Goal: Communication & Community: Answer question/provide support

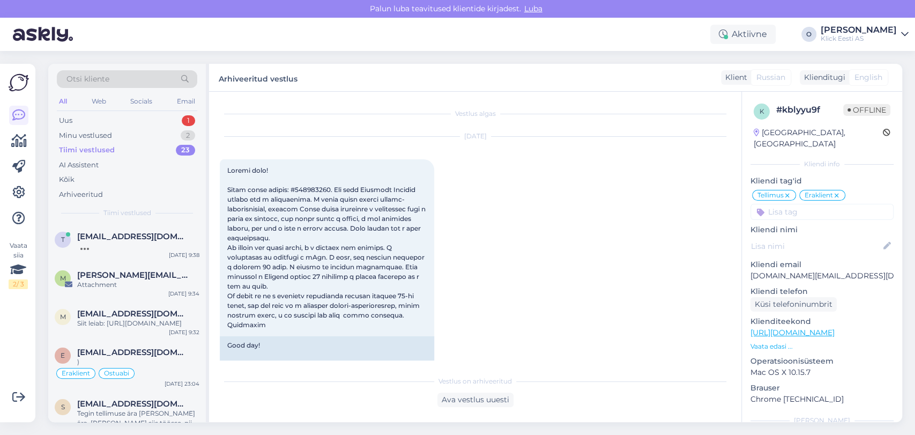
scroll to position [570, 0]
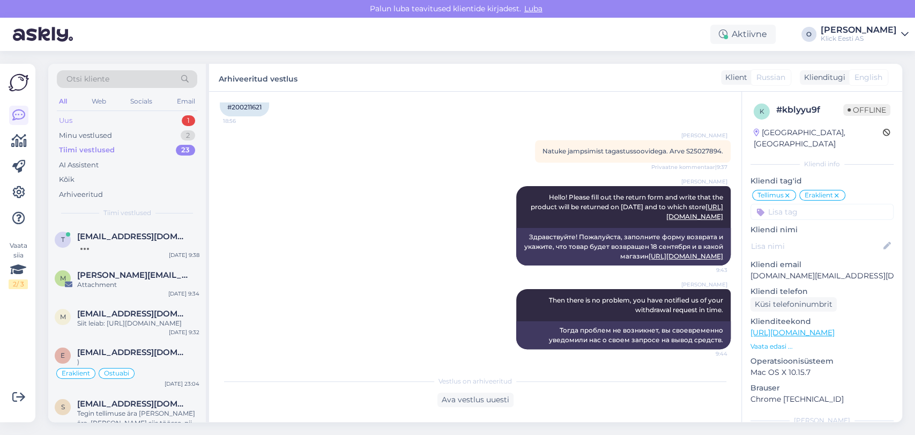
click at [98, 118] on div "Uus 1" at bounding box center [127, 120] width 140 height 15
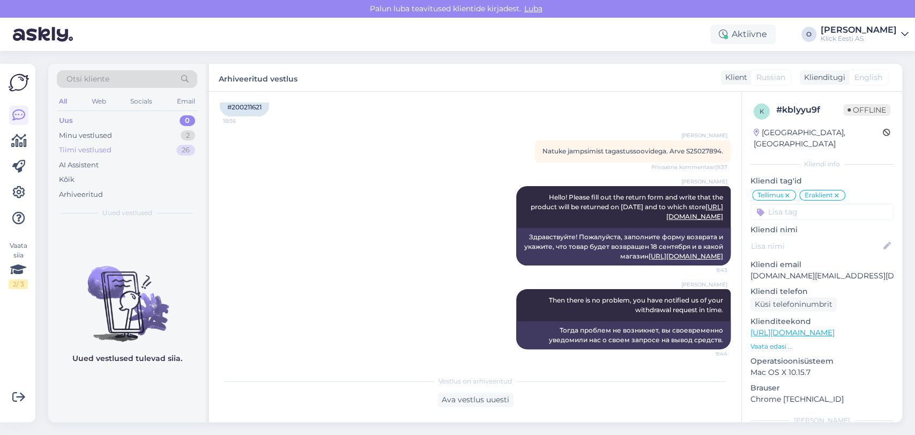
click at [93, 155] on div "Tiimi vestlused 26" at bounding box center [127, 150] width 140 height 15
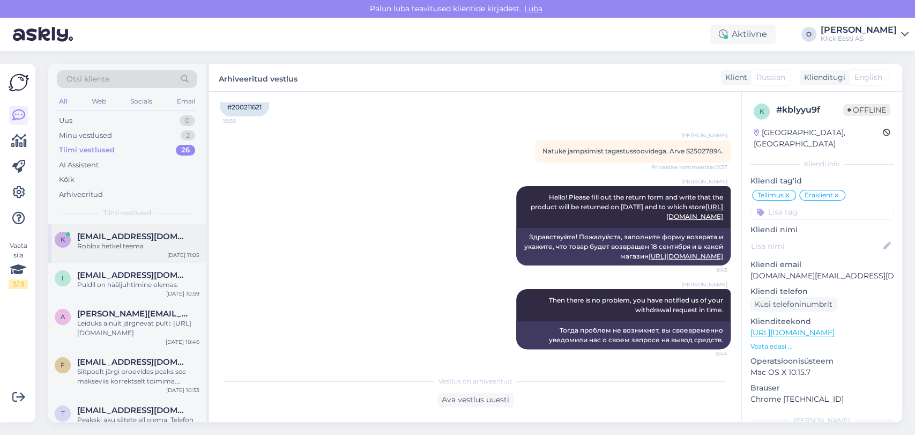
click at [93, 233] on span "[EMAIL_ADDRESS][DOMAIN_NAME]" at bounding box center [132, 237] width 111 height 10
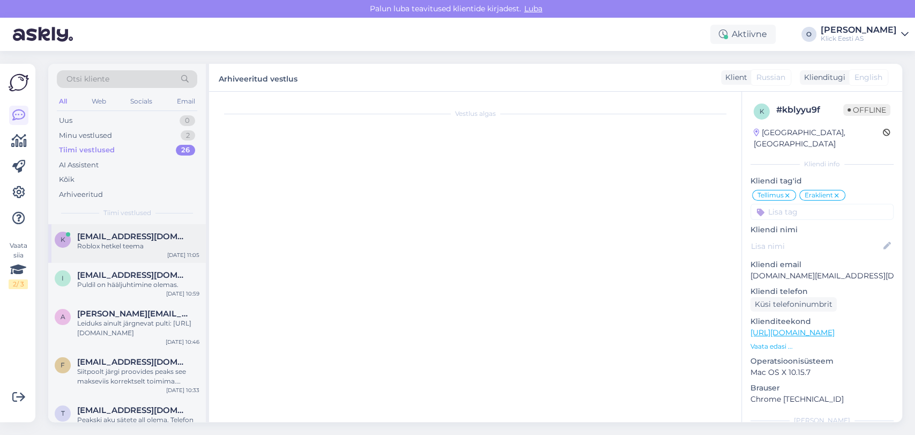
scroll to position [421, 0]
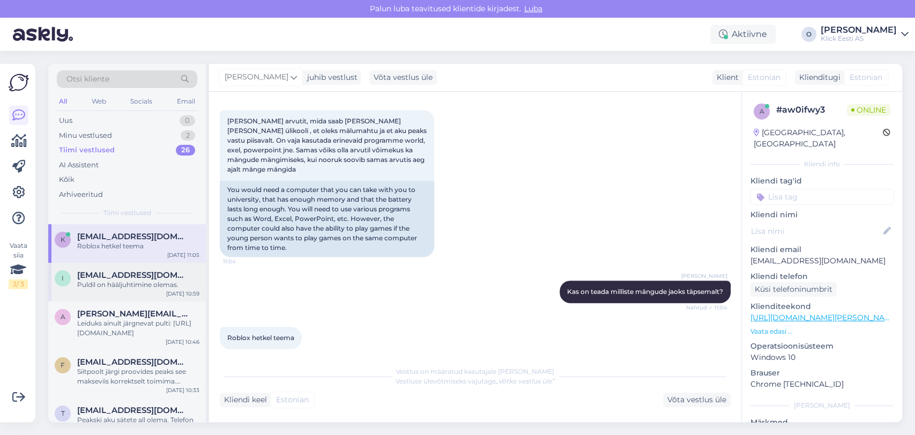
click at [94, 276] on span "[EMAIL_ADDRESS][DOMAIN_NAME]" at bounding box center [132, 275] width 111 height 10
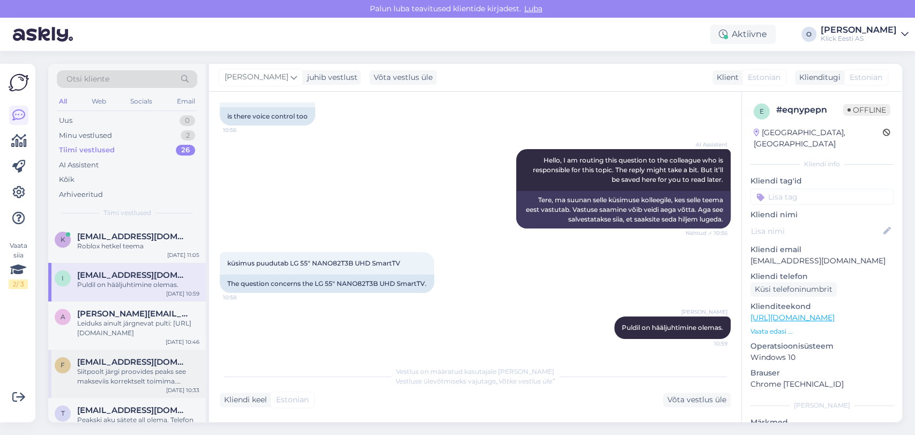
click at [96, 368] on div "Siitpoolt järgi proovides peaks see makseviis korrektselt toimima. Oskaks soovi…" at bounding box center [138, 376] width 122 height 19
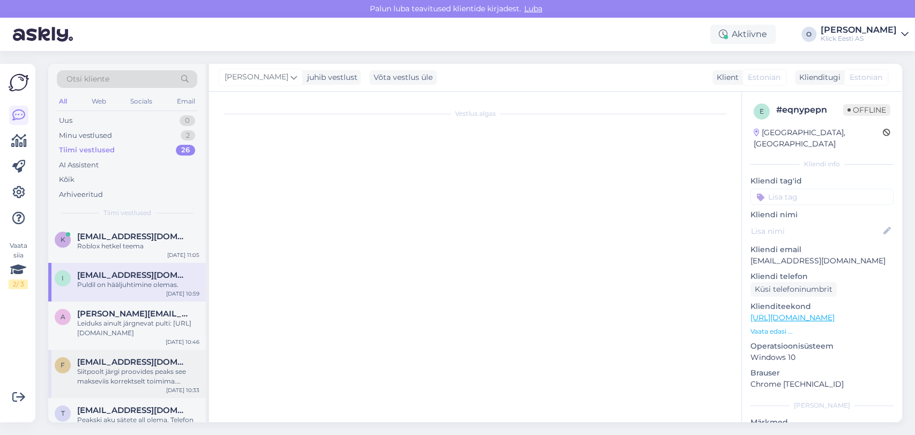
scroll to position [8, 0]
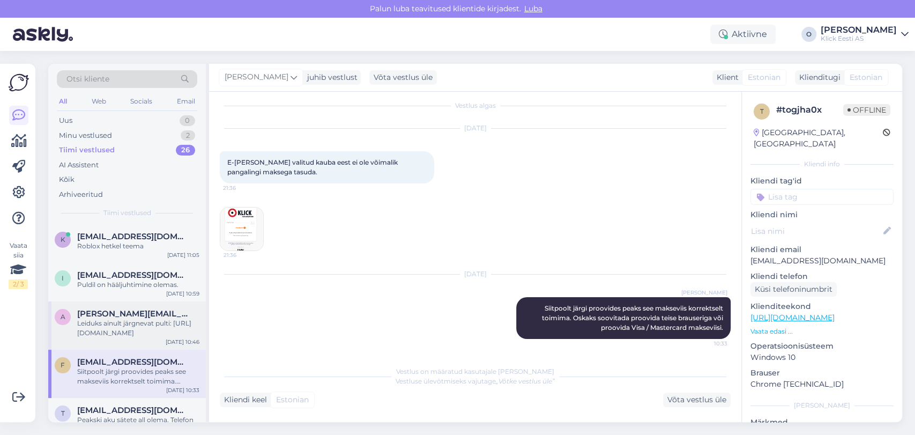
click at [100, 316] on span "[PERSON_NAME][EMAIL_ADDRESS][DOMAIN_NAME]" at bounding box center [132, 314] width 111 height 10
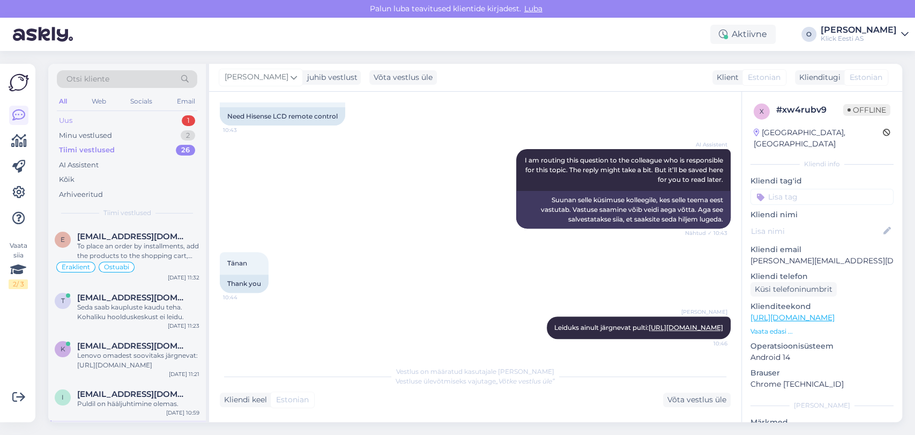
drag, startPoint x: 139, startPoint y: 123, endPoint x: 129, endPoint y: 117, distance: 11.8
click at [129, 117] on div "Uus 1" at bounding box center [127, 120] width 140 height 15
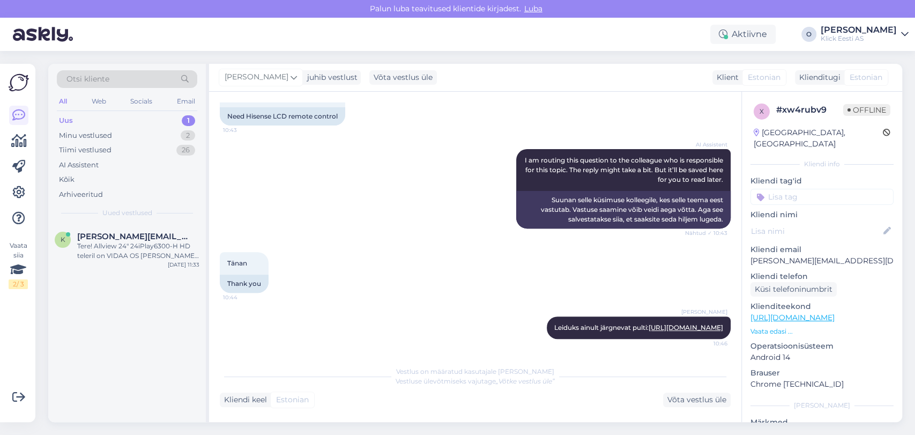
click at [129, 117] on div "Uus 1" at bounding box center [127, 120] width 140 height 15
click at [120, 230] on div "k [PERSON_NAME][EMAIL_ADDRESS][DOMAIN_NAME] Tere! Allview 24" 24iPlay6300-H HD …" at bounding box center [127, 248] width 158 height 48
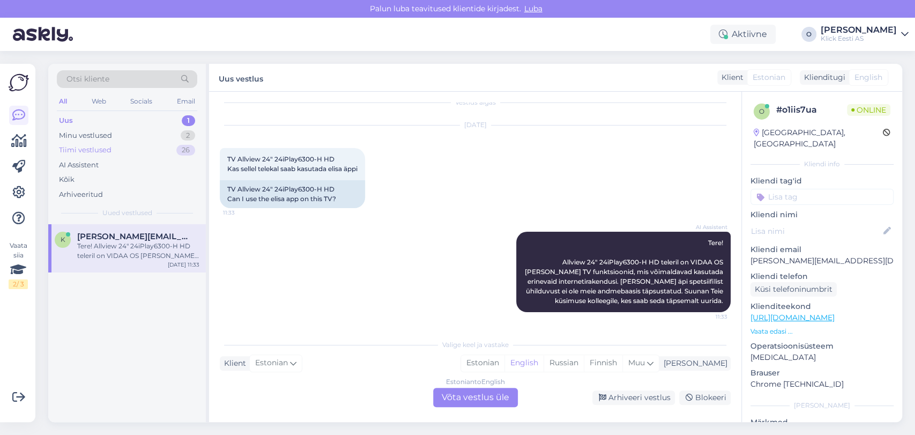
click at [113, 155] on div "Tiimi vestlused 26" at bounding box center [127, 150] width 140 height 15
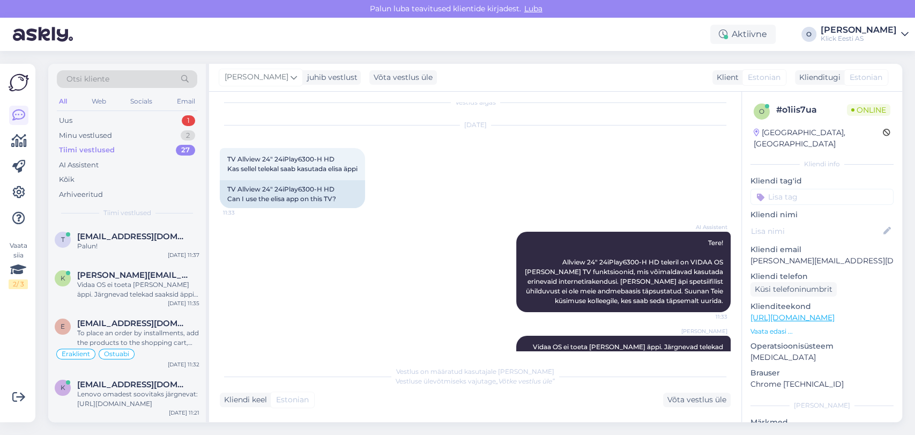
scroll to position [69, 0]
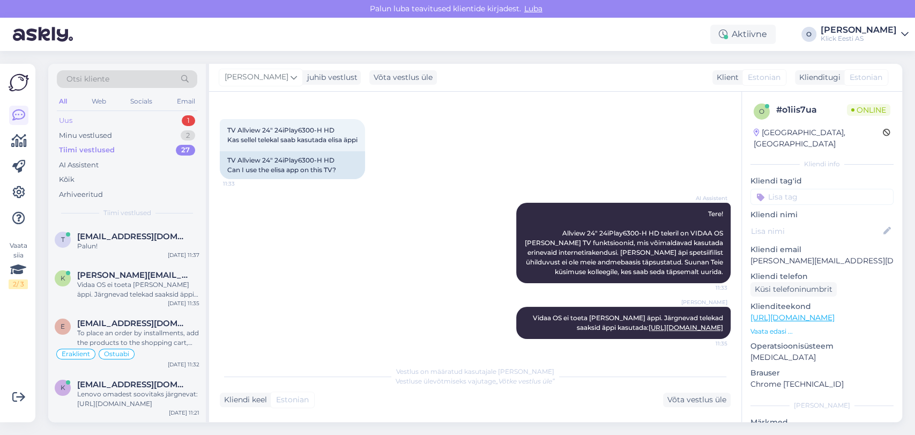
click at [146, 121] on div "Uus 1" at bounding box center [127, 120] width 140 height 15
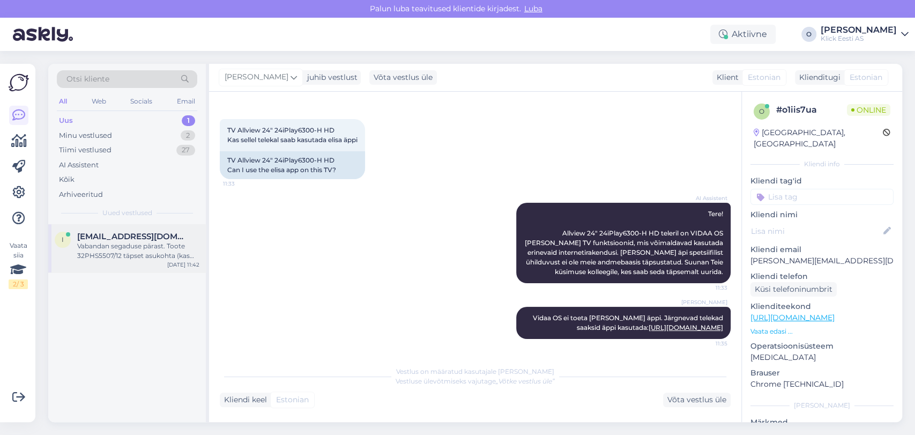
click at [111, 234] on span "[EMAIL_ADDRESS][DOMAIN_NAME]" at bounding box center [132, 237] width 111 height 10
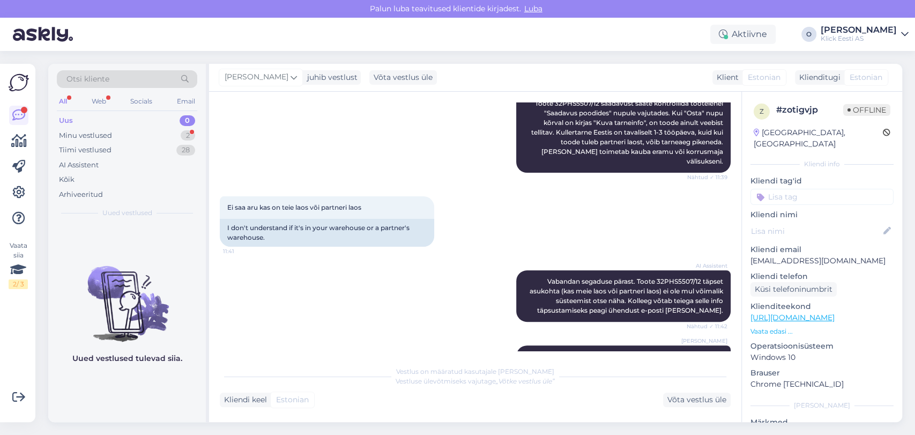
scroll to position [281, 0]
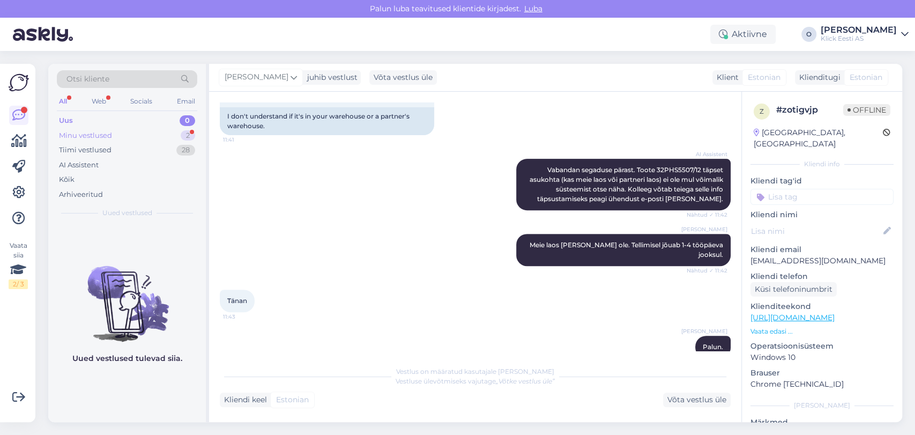
drag, startPoint x: 166, startPoint y: 125, endPoint x: 162, endPoint y: 136, distance: 11.7
click at [162, 136] on div "Uus 0 Minu vestlused 2 Tiimi vestlused 28 AI Assistent Kõik Arhiveeritud" at bounding box center [127, 157] width 140 height 88
click at [162, 136] on div "Minu vestlused 2" at bounding box center [127, 135] width 140 height 15
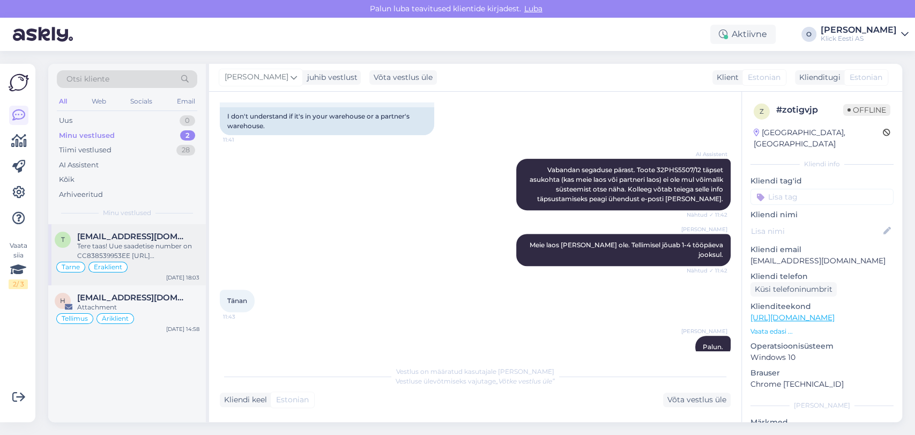
click at [138, 236] on span "[EMAIL_ADDRESS][DOMAIN_NAME]" at bounding box center [132, 237] width 111 height 10
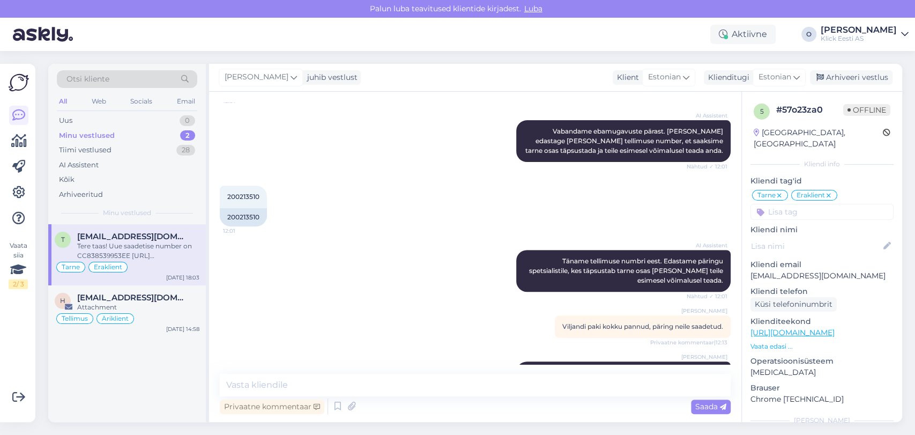
scroll to position [712, 0]
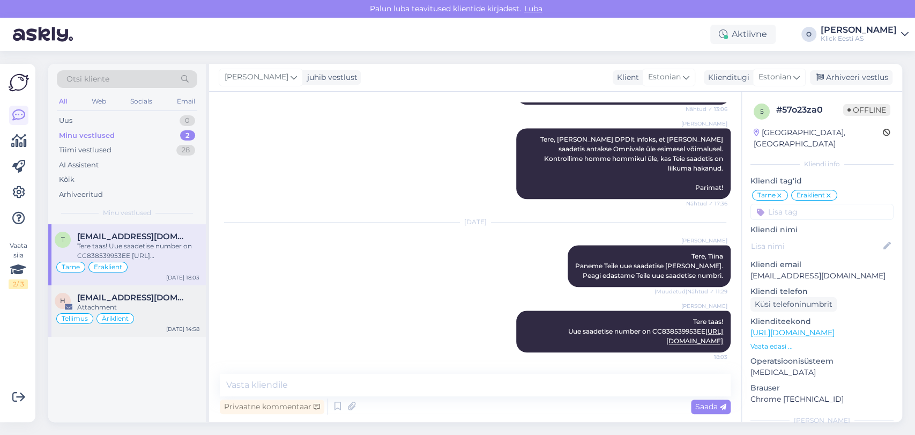
click at [123, 294] on span "[EMAIL_ADDRESS][DOMAIN_NAME]" at bounding box center [132, 298] width 111 height 10
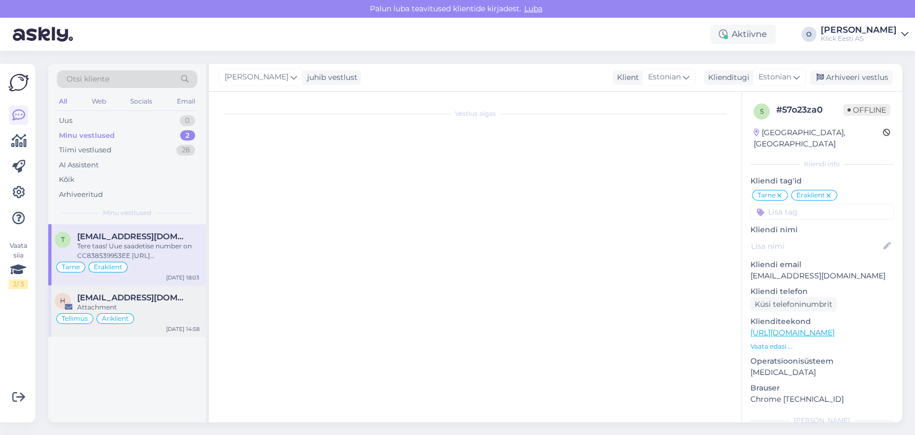
scroll to position [0, 0]
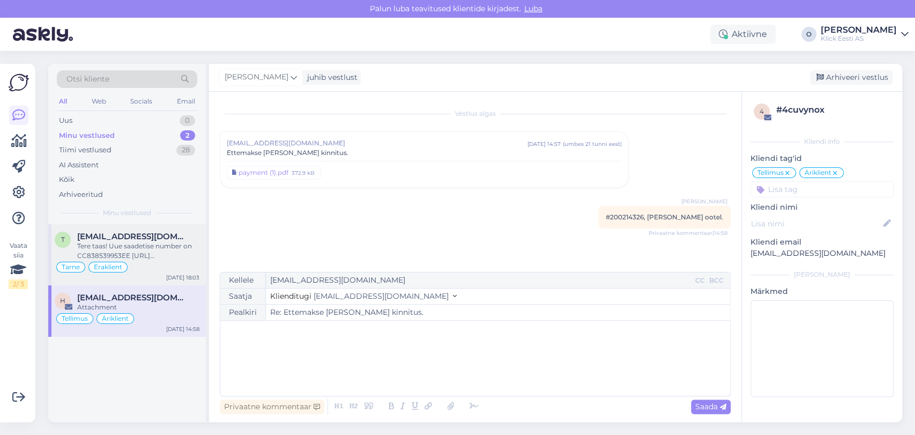
click at [122, 242] on div "Tere taas! Uue saadetise number on CC838539953EE [URL][DOMAIN_NAME]" at bounding box center [138, 250] width 122 height 19
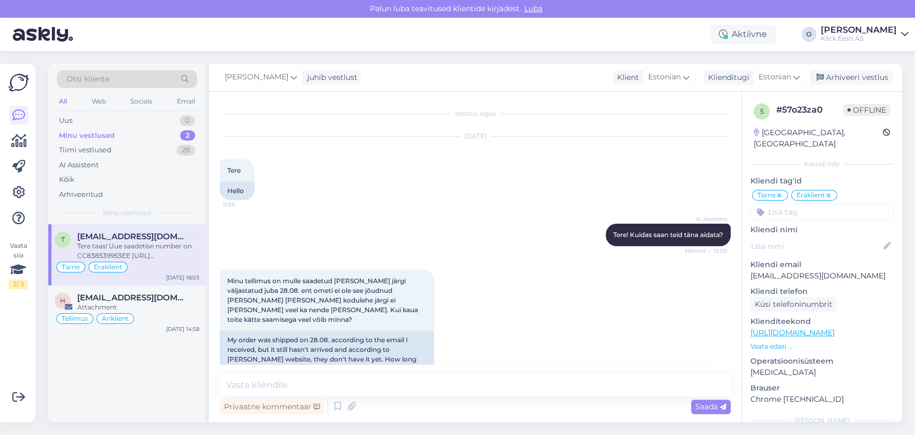
scroll to position [712, 0]
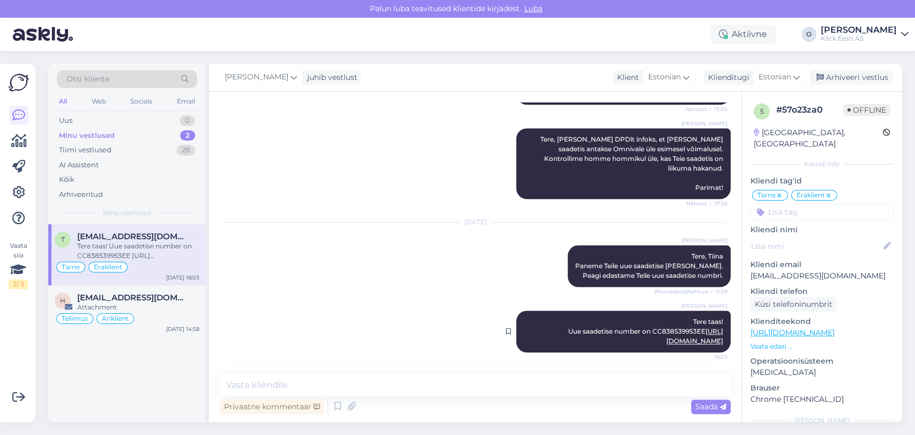
click at [666, 342] on link "[URL][DOMAIN_NAME]" at bounding box center [694, 336] width 57 height 18
click at [99, 296] on span "[EMAIL_ADDRESS][DOMAIN_NAME]" at bounding box center [132, 298] width 111 height 10
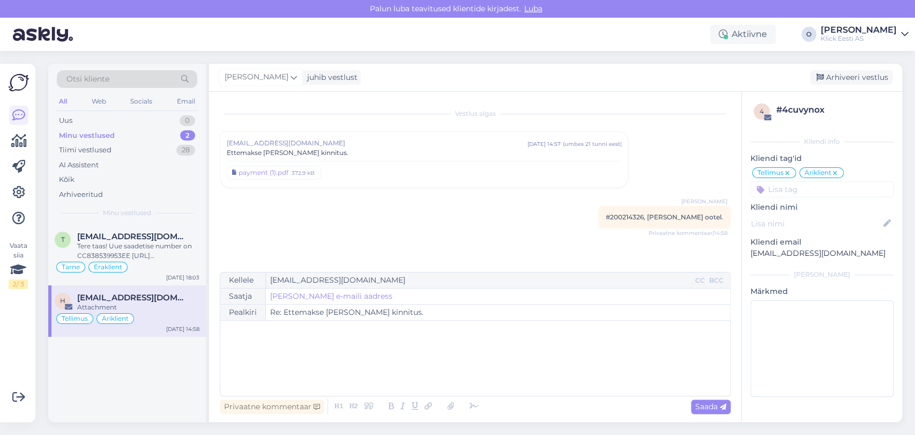
scroll to position [0, 0]
click at [840, 78] on div "Arhiveeri vestlus" at bounding box center [851, 77] width 83 height 14
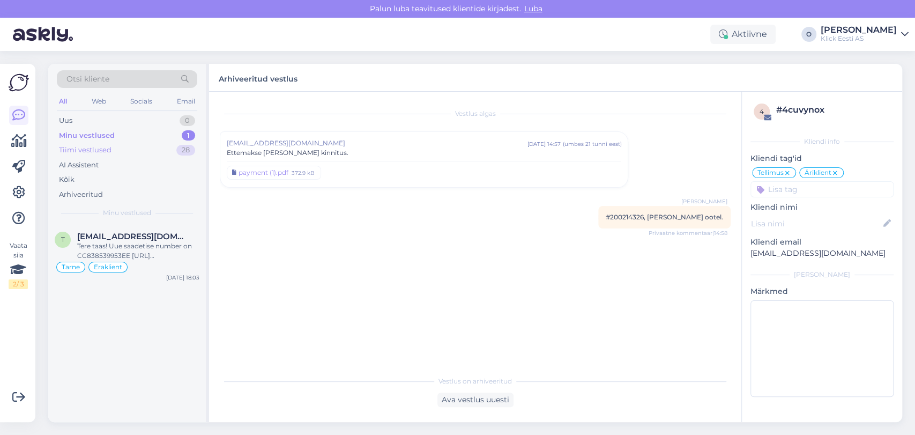
click at [150, 150] on div "Tiimi vestlused 28" at bounding box center [127, 150] width 140 height 15
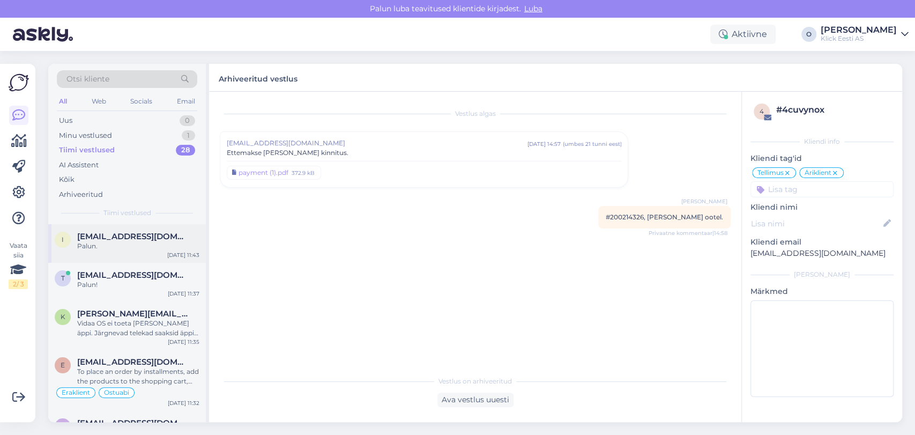
click at [116, 245] on div "Palun." at bounding box center [138, 246] width 122 height 10
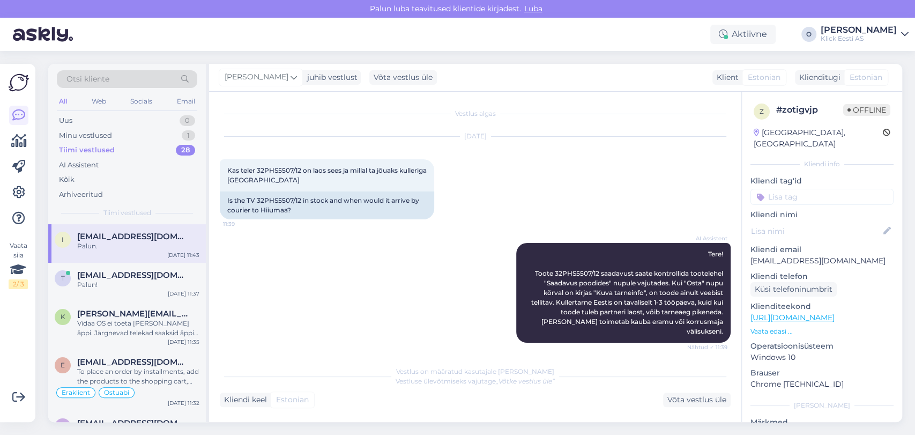
scroll to position [281, 0]
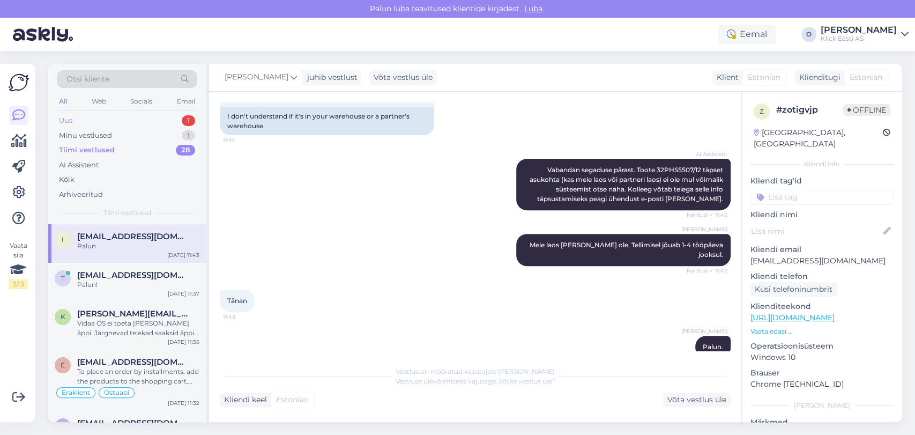
click at [146, 125] on div "Uus 1" at bounding box center [127, 120] width 140 height 15
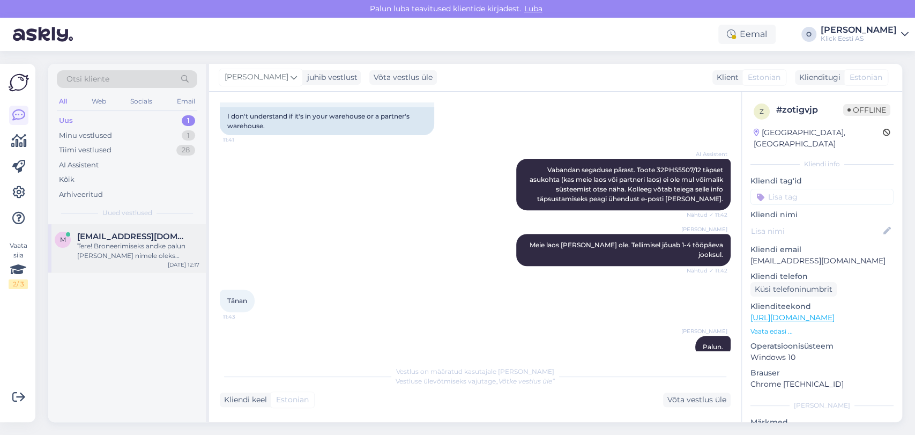
click at [131, 240] on span "[EMAIL_ADDRESS][DOMAIN_NAME]" at bounding box center [132, 237] width 111 height 10
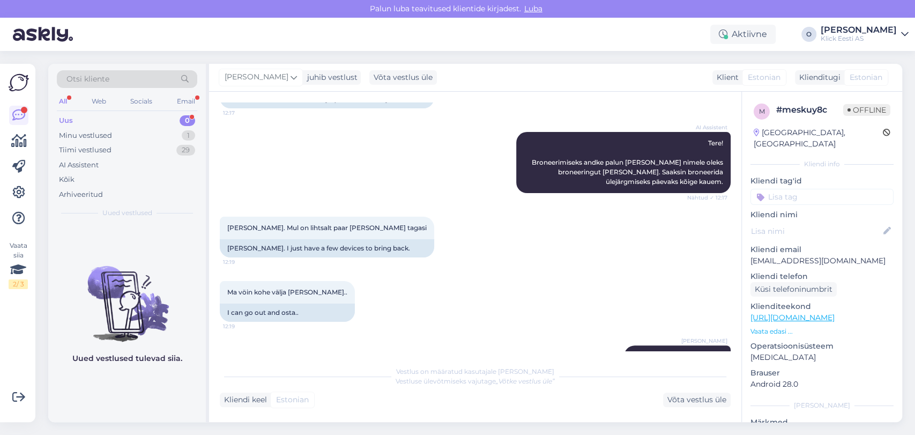
scroll to position [120, 0]
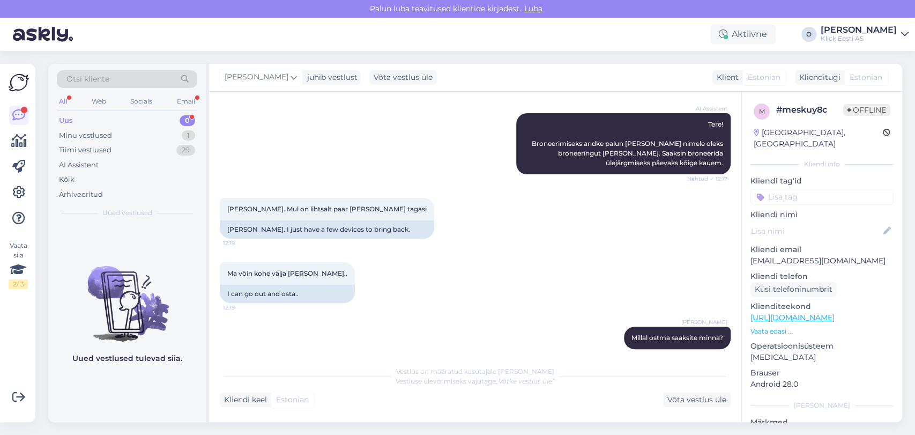
click at [110, 118] on div "Uus 0" at bounding box center [127, 120] width 140 height 15
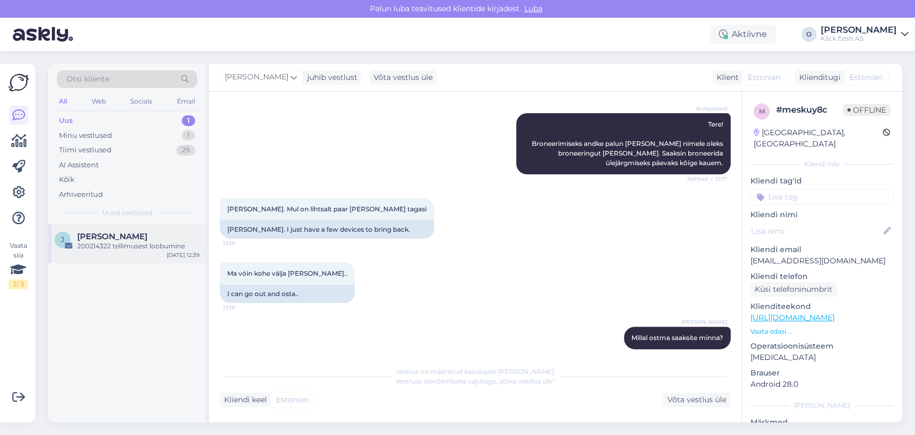
click at [108, 237] on span "[PERSON_NAME]" at bounding box center [112, 237] width 70 height 10
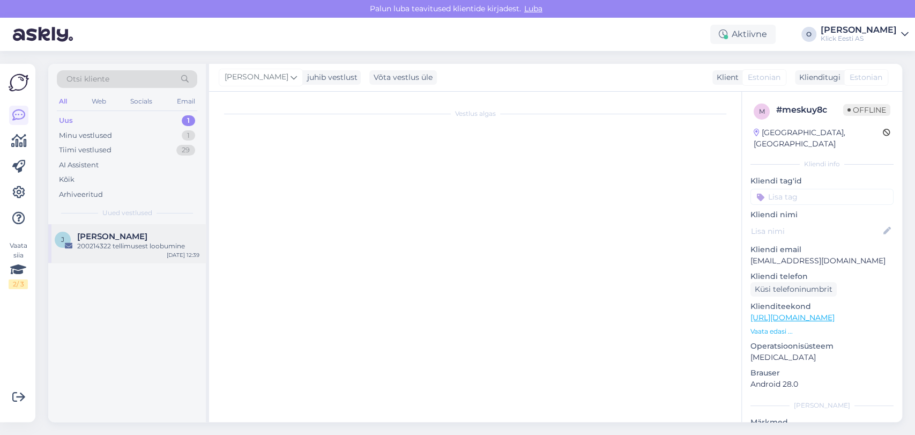
scroll to position [0, 0]
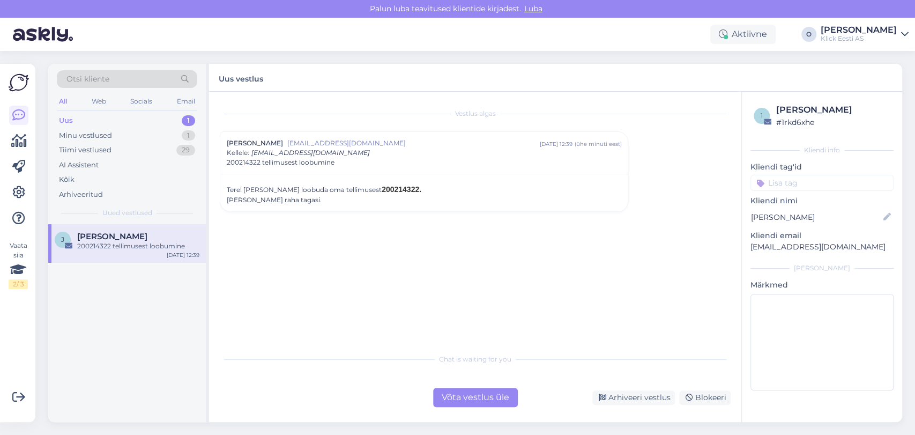
click at [382, 187] on span "200214322." at bounding box center [402, 189] width 40 height 9
copy span "200214322"
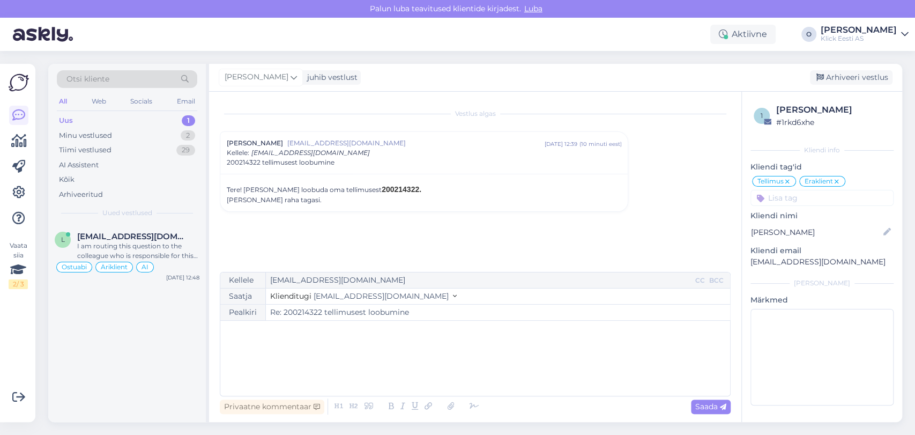
click at [148, 117] on div "Uus 1" at bounding box center [127, 120] width 140 height 15
click at [144, 133] on div "Minu vestlused 2" at bounding box center [127, 135] width 140 height 15
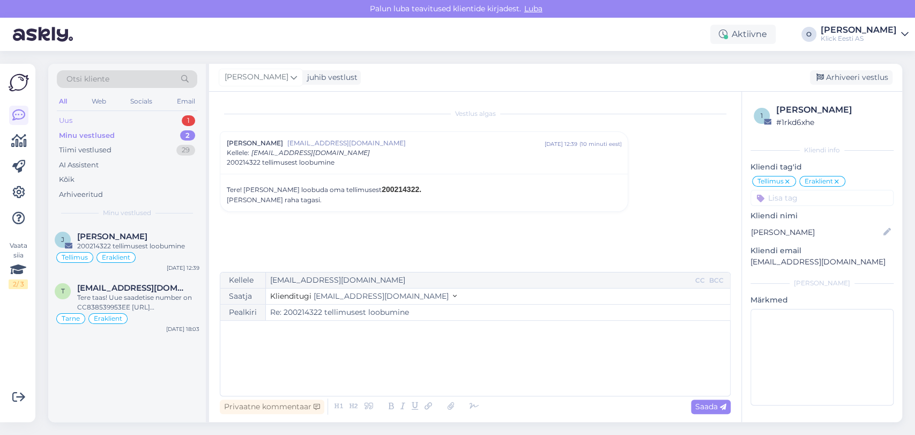
click at [137, 114] on div "Uus 1" at bounding box center [127, 120] width 140 height 15
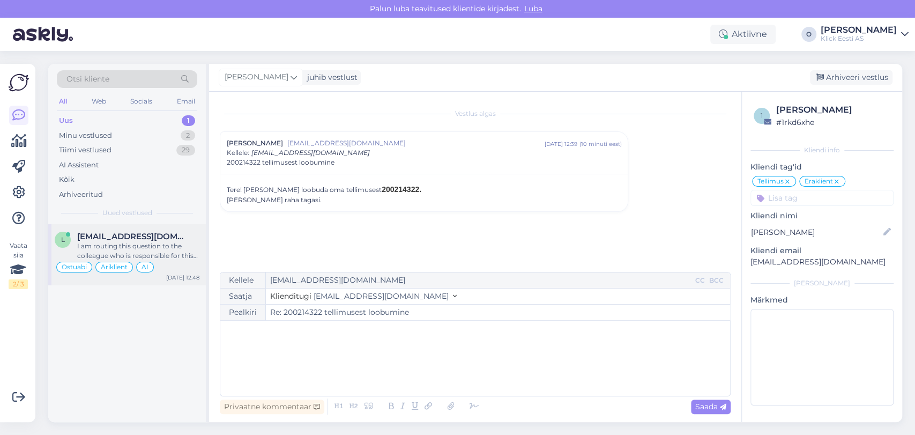
click at [128, 228] on div "l [EMAIL_ADDRESS][DOMAIN_NAME] I am routing this question to the colleague who …" at bounding box center [127, 254] width 158 height 61
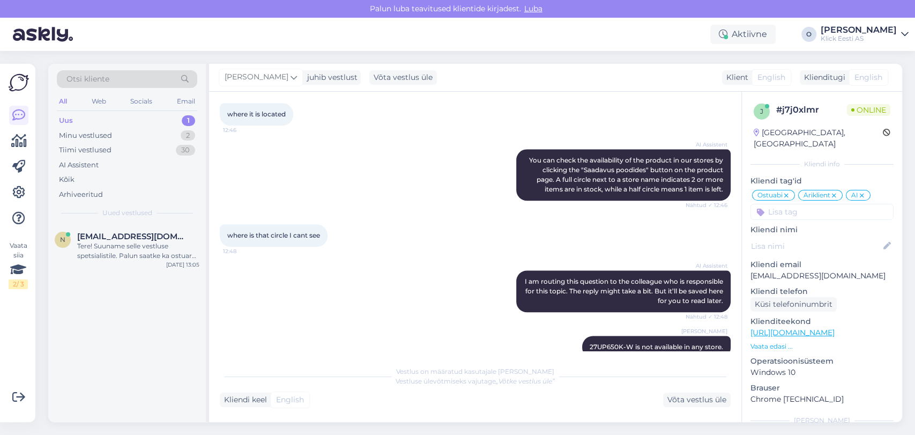
scroll to position [1239, 0]
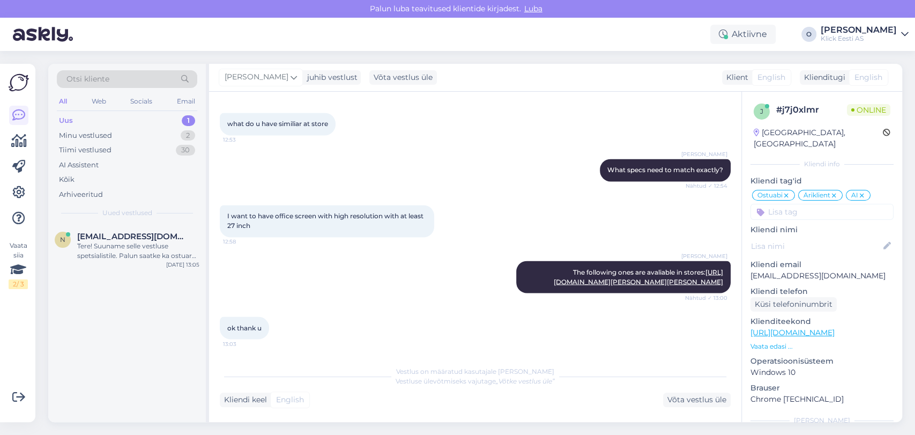
click at [152, 114] on div "Uus 1" at bounding box center [127, 120] width 140 height 15
click at [141, 233] on span "[EMAIL_ADDRESS][DOMAIN_NAME]" at bounding box center [132, 237] width 111 height 10
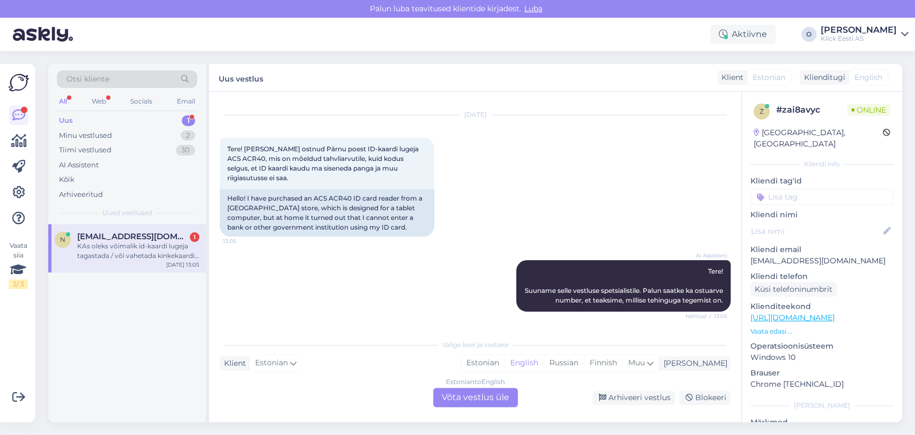
scroll to position [105, 0]
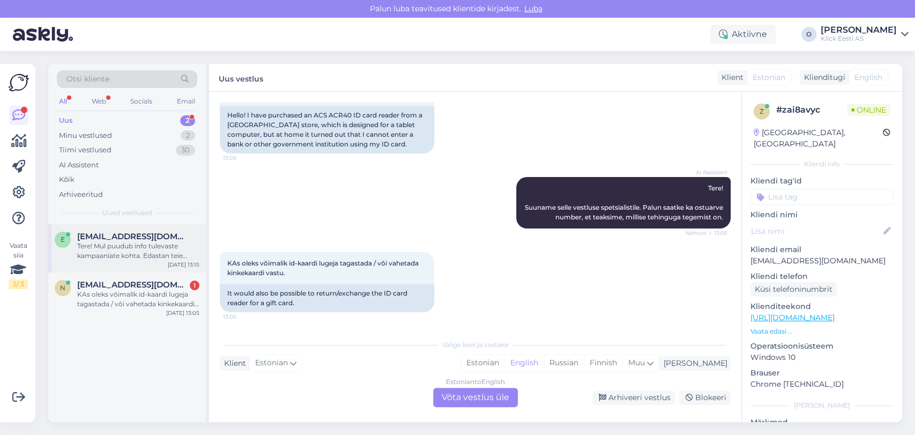
click at [133, 230] on div "e [EMAIL_ADDRESS][DOMAIN_NAME] Tere! Mul puudub info tulevaste kampaaniate koht…" at bounding box center [127, 248] width 158 height 48
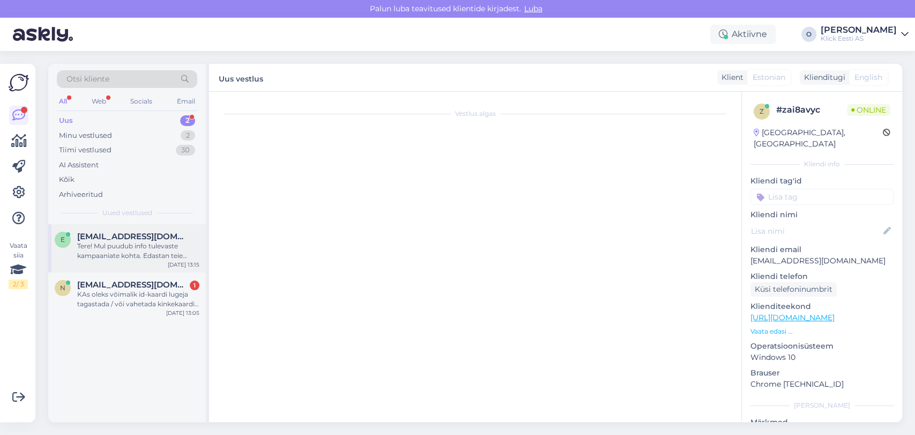
scroll to position [2, 0]
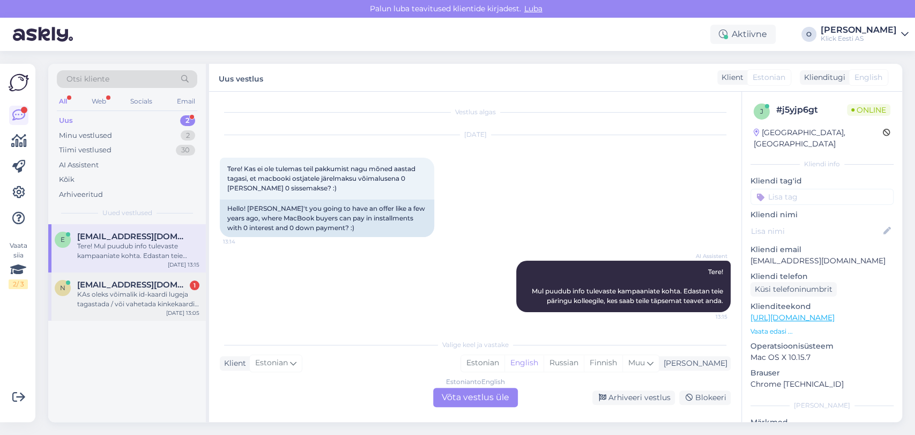
click at [124, 290] on div "KAs oleks võimalik id-kaardi lugeja tagastada / või vahetada kinkekaardi vastu." at bounding box center [138, 298] width 122 height 19
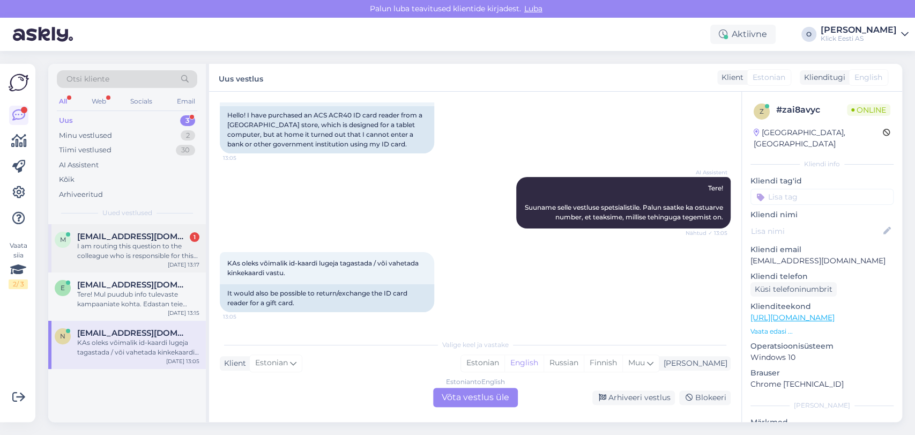
click at [115, 240] on span "[EMAIL_ADDRESS][DOMAIN_NAME]" at bounding box center [132, 237] width 111 height 10
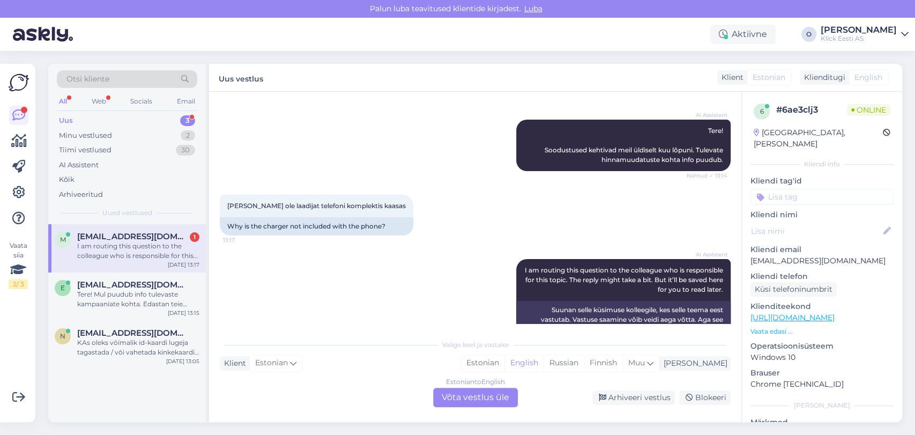
scroll to position [130, 0]
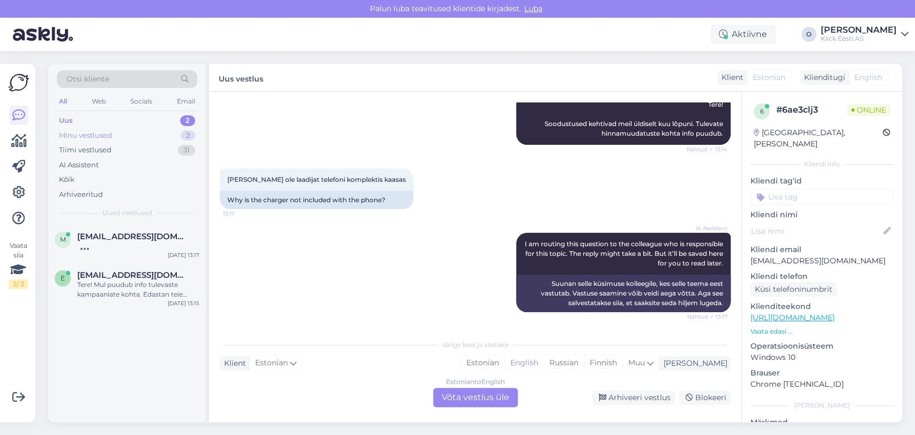
click at [169, 131] on div "Minu vestlused 2" at bounding box center [127, 135] width 140 height 15
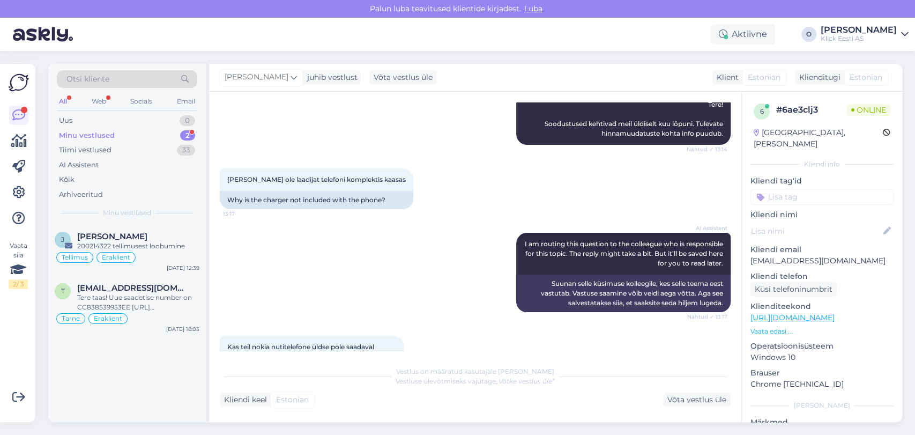
scroll to position [260, 0]
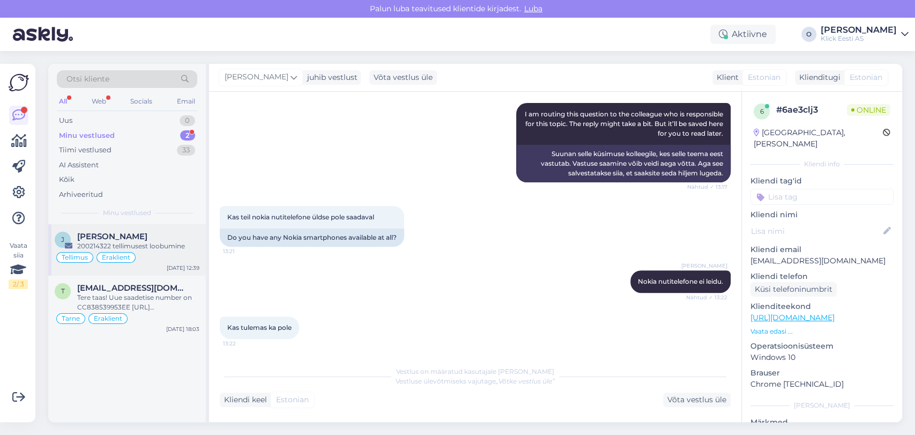
click at [130, 224] on div "j [PERSON_NAME] 200214322 tellimusest loobumine [PERSON_NAME] [DATE] 12:39" at bounding box center [127, 249] width 158 height 51
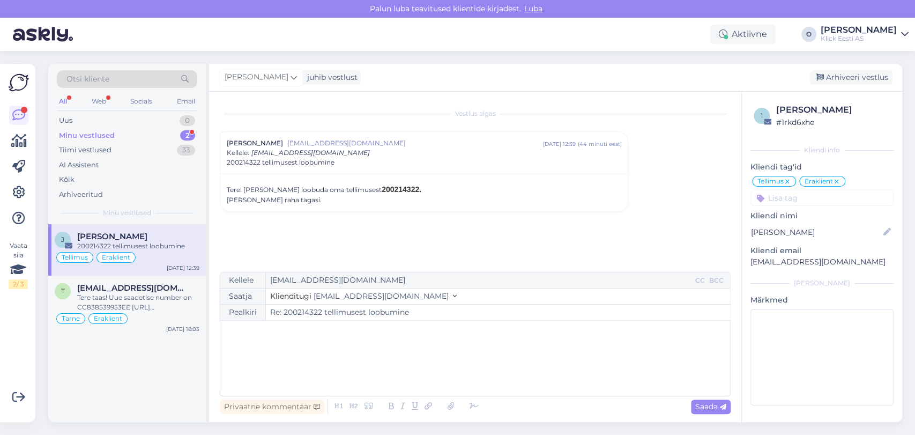
click at [133, 131] on div "Minu vestlused 2" at bounding box center [127, 135] width 140 height 15
click at [128, 120] on div "Uus 0" at bounding box center [127, 120] width 140 height 15
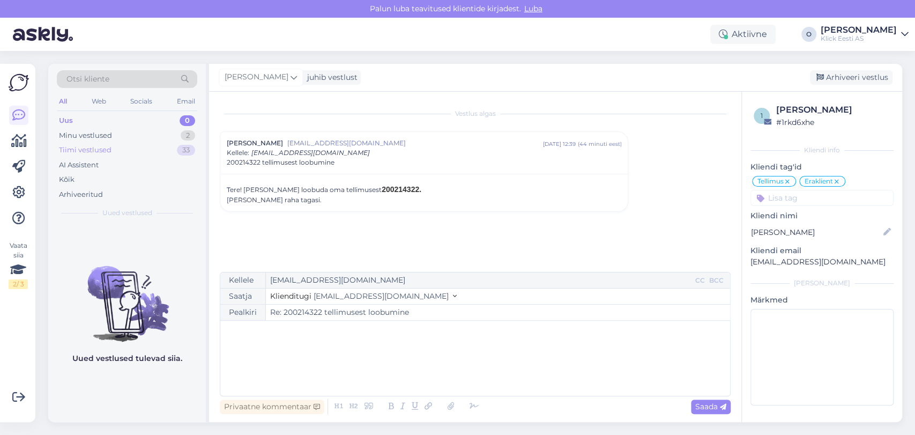
click at [122, 146] on div "Tiimi vestlused 33" at bounding box center [127, 150] width 140 height 15
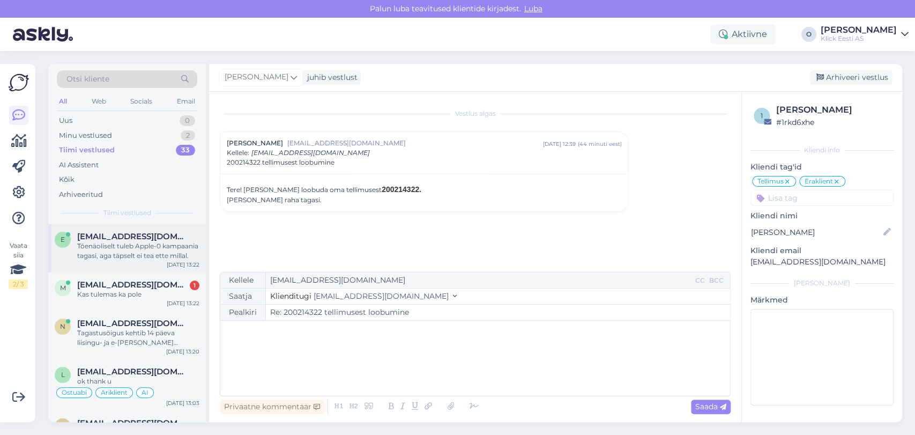
click at [116, 250] on div "Tõenäoliselt tuleb Apple-0 kampaania tagasi, aga täpselt ei tea ette millal." at bounding box center [138, 250] width 122 height 19
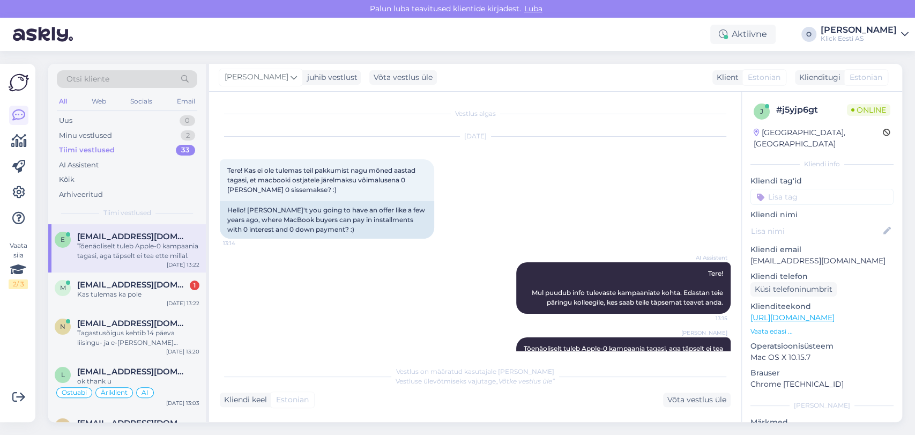
scroll to position [30, 0]
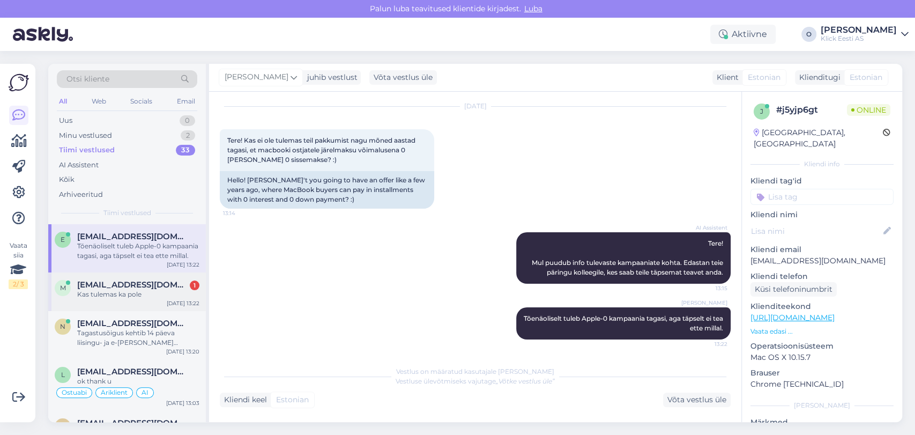
click at [109, 289] on div "Kas tulemas ka pole" at bounding box center [138, 294] width 122 height 10
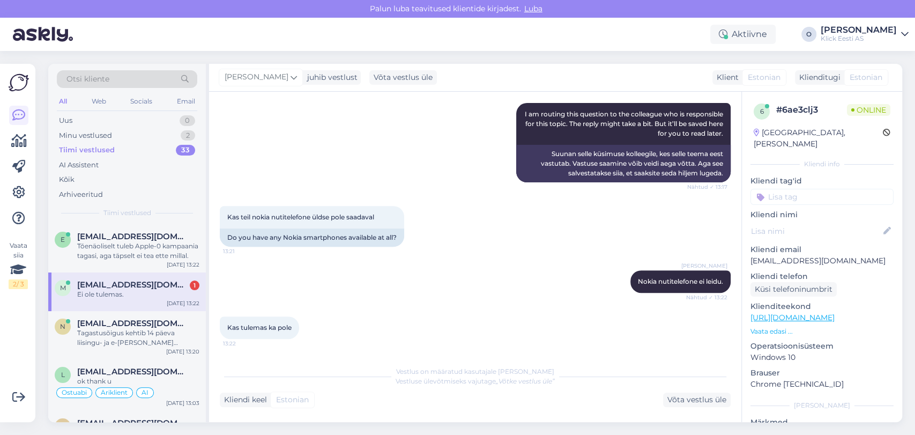
scroll to position [305, 0]
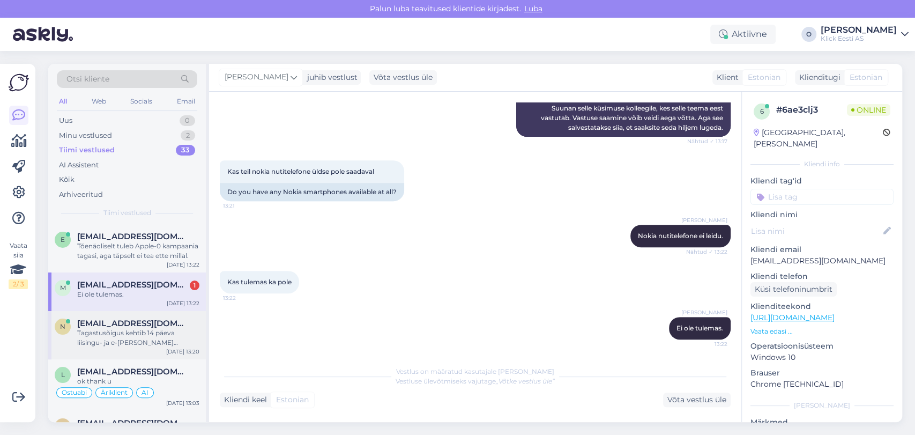
click at [119, 334] on div "Tagastusõigus kehtib 14 päeva liisingu- ja e-[PERSON_NAME] ostudele, ja ainult …" at bounding box center [138, 337] width 122 height 19
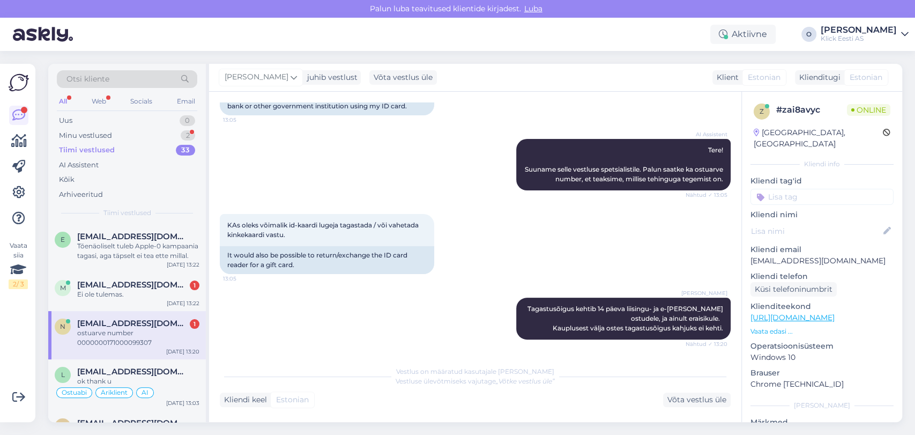
scroll to position [189, 0]
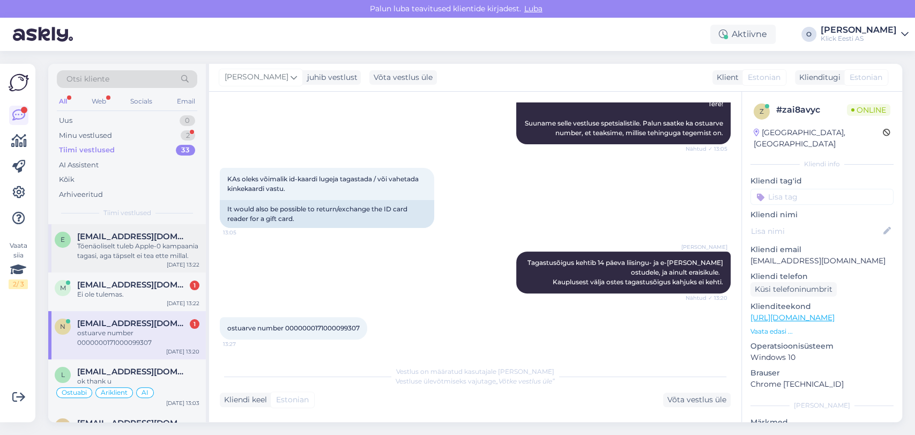
click at [133, 259] on div "Tõenäoliselt tuleb Apple-0 kampaania tagasi, aga täpselt ei tea ette millal." at bounding box center [138, 250] width 122 height 19
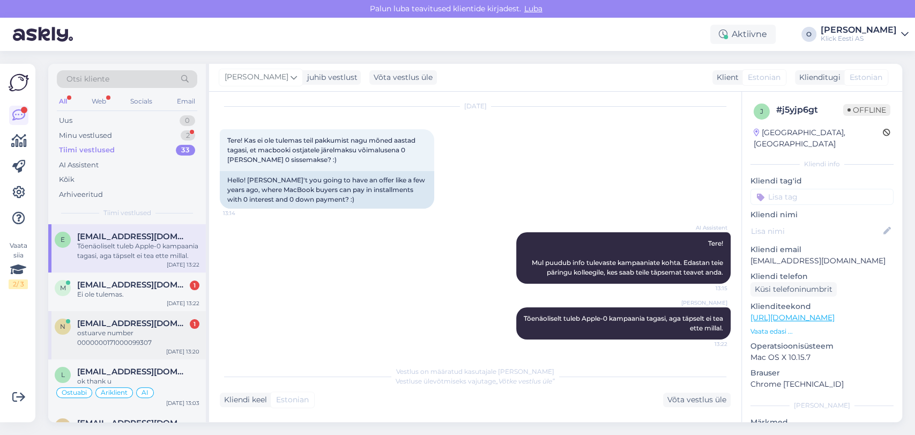
click at [118, 321] on span "[EMAIL_ADDRESS][DOMAIN_NAME]" at bounding box center [132, 323] width 111 height 10
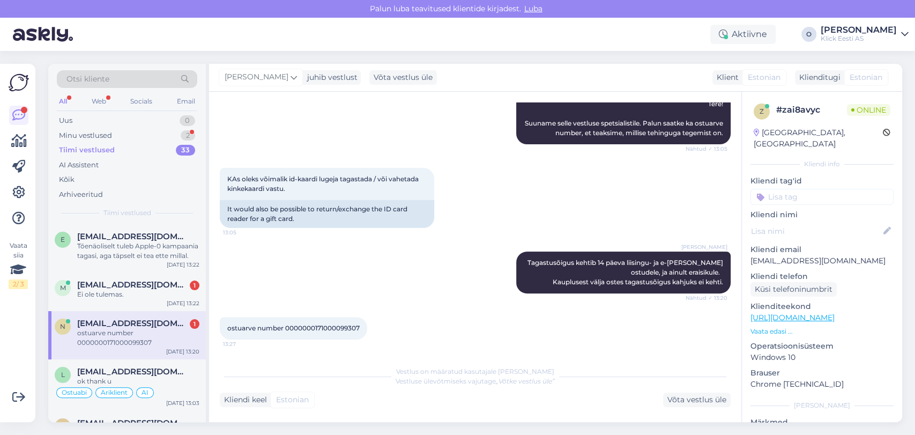
click at [118, 321] on span "[EMAIL_ADDRESS][DOMAIN_NAME]" at bounding box center [132, 323] width 111 height 10
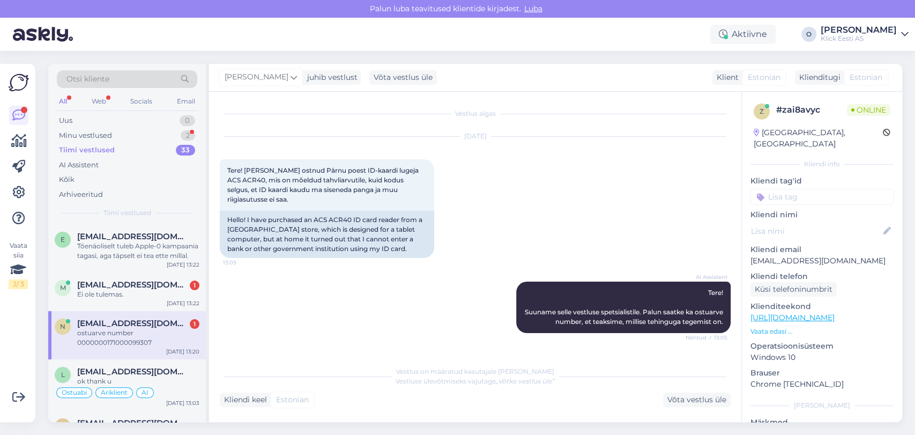
click at [118, 321] on span "[EMAIL_ADDRESS][DOMAIN_NAME]" at bounding box center [132, 323] width 111 height 10
click at [118, 340] on div "ostuarve number 0000000171000099307" at bounding box center [138, 337] width 122 height 19
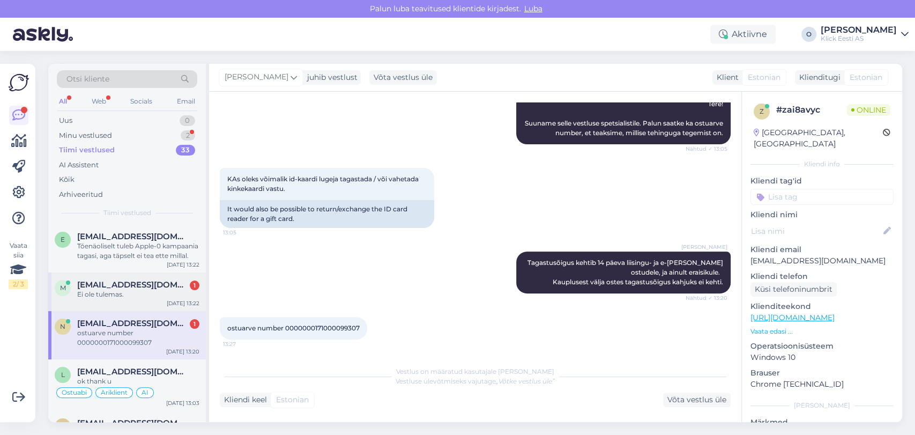
click at [147, 277] on div "m [EMAIL_ADDRESS][DOMAIN_NAME] 1 Ei ole tulemas. [DATE] 13:22" at bounding box center [127, 291] width 158 height 39
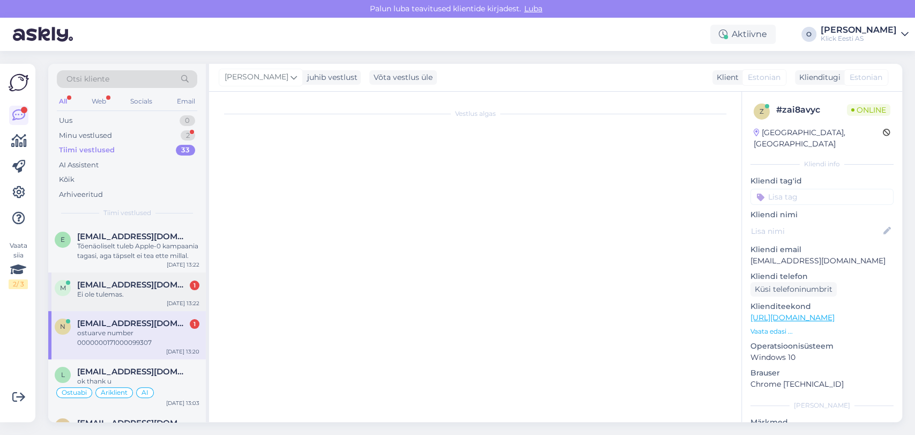
scroll to position [305, 0]
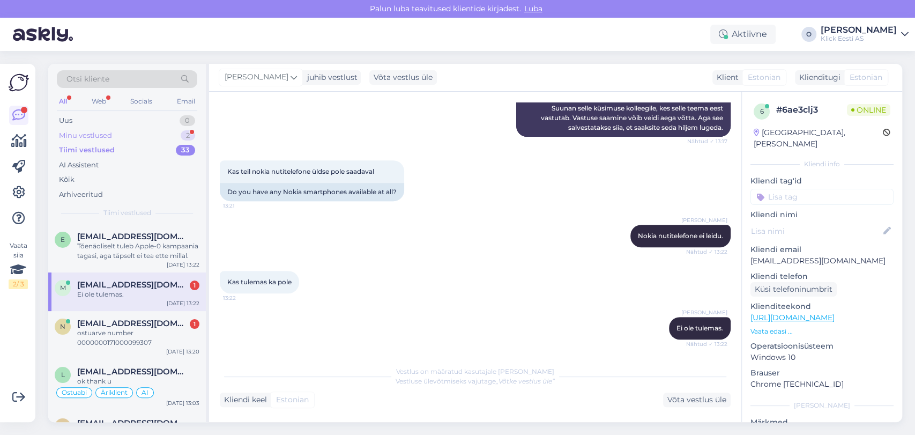
click at [122, 133] on div "Minu vestlused 2" at bounding box center [127, 135] width 140 height 15
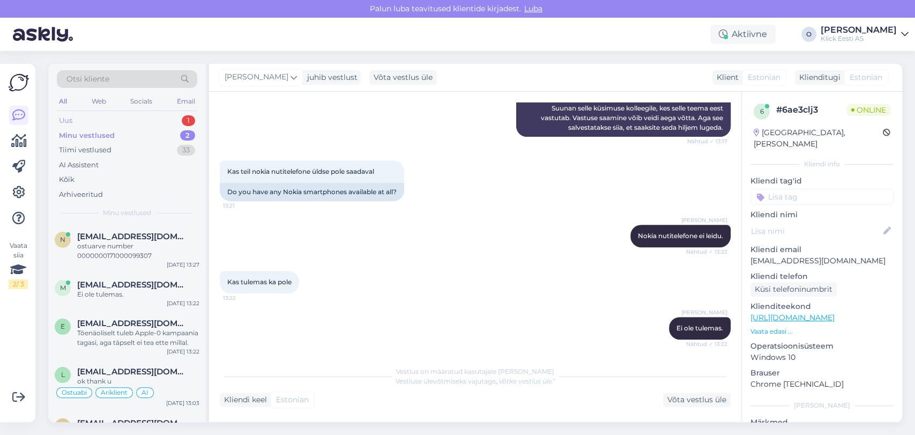
click at [119, 119] on div "Uus 1" at bounding box center [127, 120] width 140 height 15
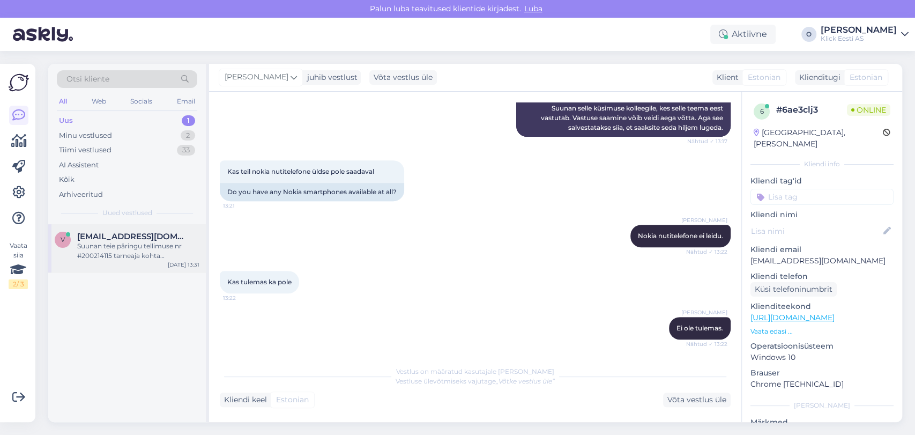
click at [116, 235] on span "[EMAIL_ADDRESS][DOMAIN_NAME]" at bounding box center [132, 237] width 111 height 10
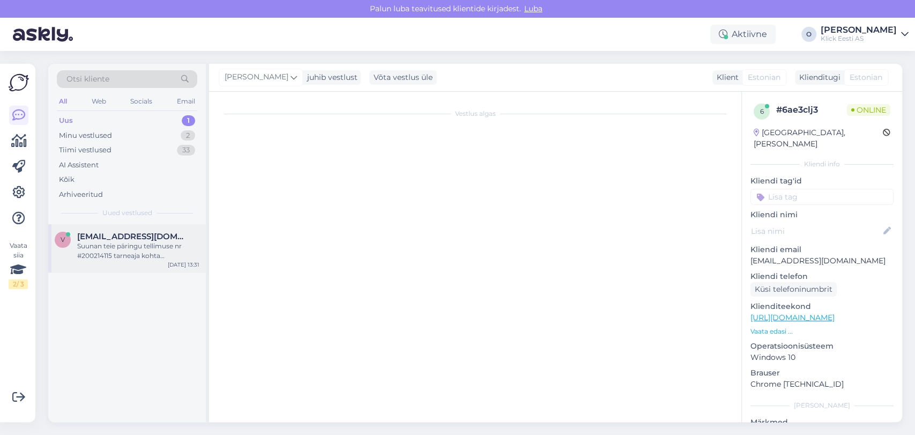
scroll to position [83, 0]
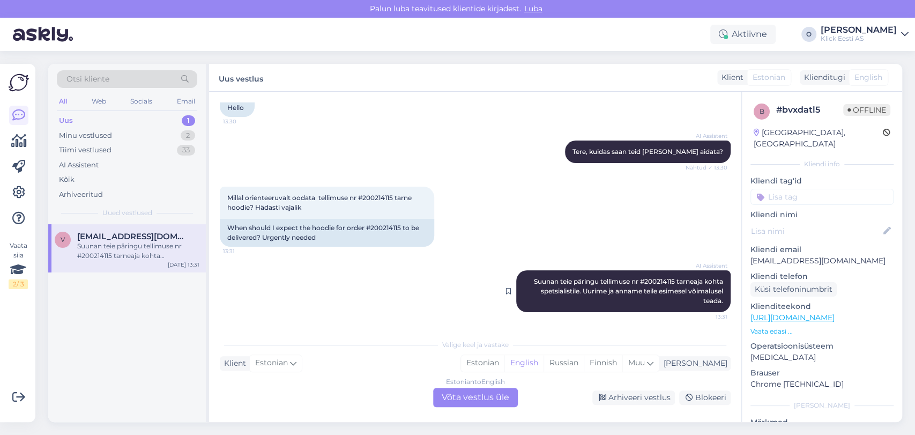
click at [656, 277] on span "Suunan teie päringu tellimuse nr #200214115 tarneaja kohta spetsialistile. Uuri…" at bounding box center [629, 290] width 191 height 27
copy span "200214115"
click at [134, 134] on div "Minu vestlused 2" at bounding box center [127, 135] width 140 height 15
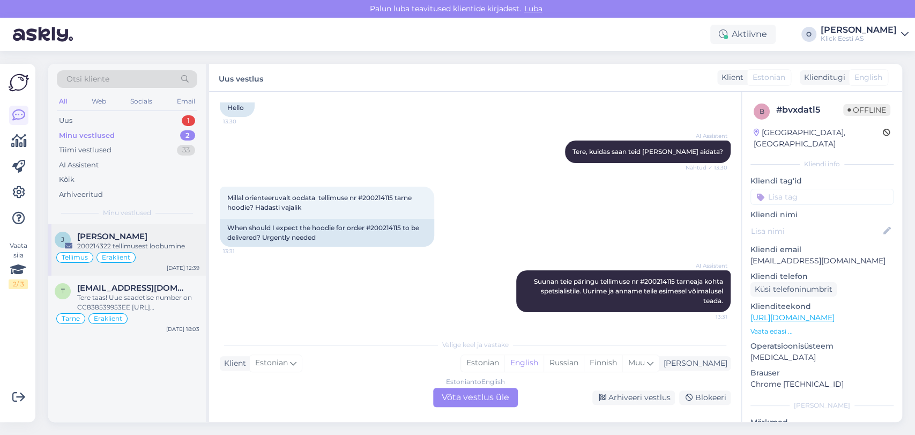
click at [125, 237] on div "[PERSON_NAME]" at bounding box center [138, 237] width 122 height 10
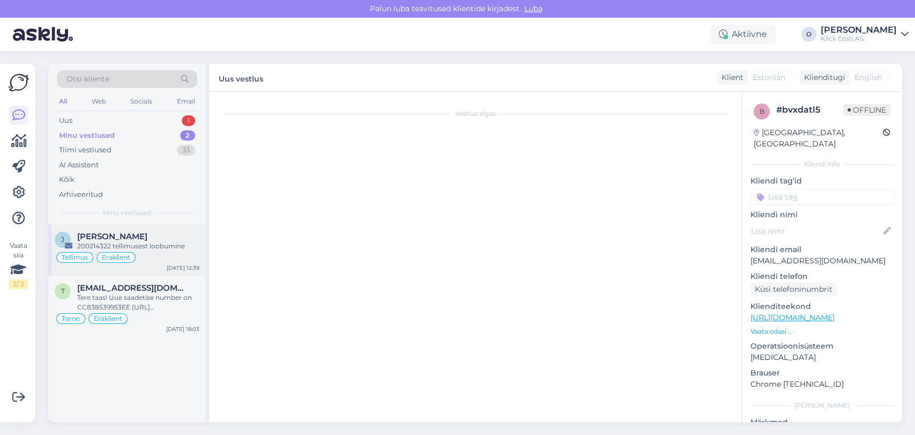
scroll to position [0, 0]
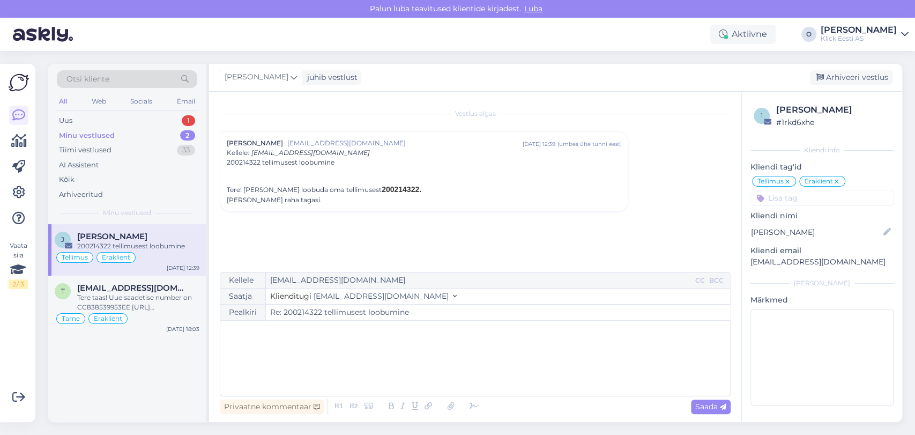
click at [350, 359] on div "﻿" at bounding box center [475, 358] width 499 height 64
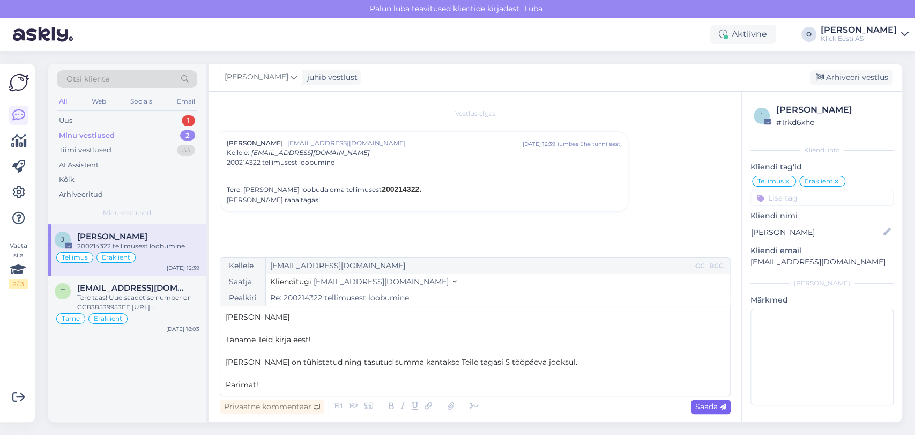
click at [709, 404] on span "Saada" at bounding box center [710, 406] width 31 height 10
type input "Re: 200214322 tellimusest loobumine"
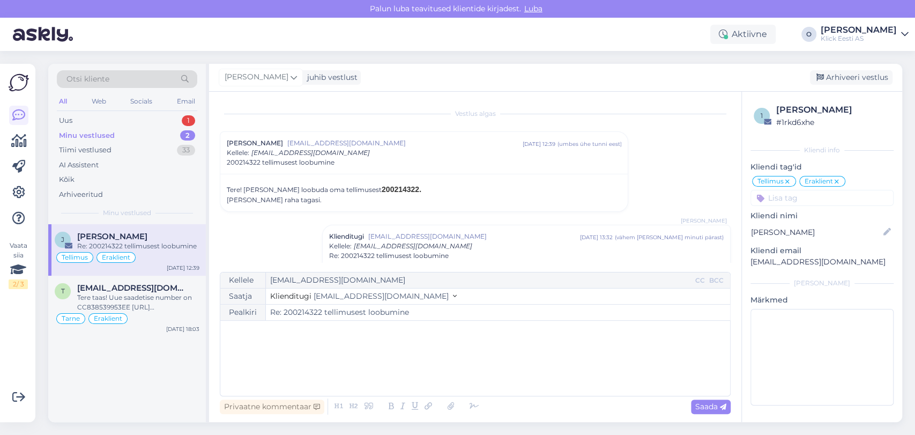
scroll to position [39, 0]
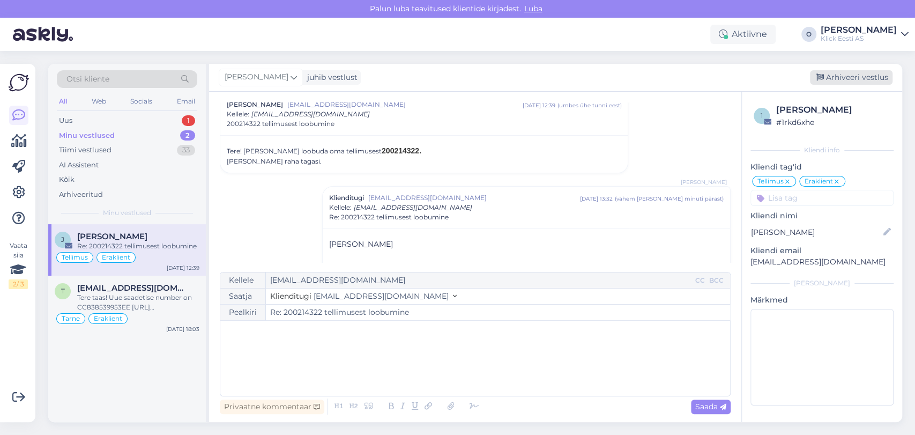
click at [840, 81] on div "Arhiveeri vestlus" at bounding box center [851, 77] width 83 height 14
